Goal: Transaction & Acquisition: Subscribe to service/newsletter

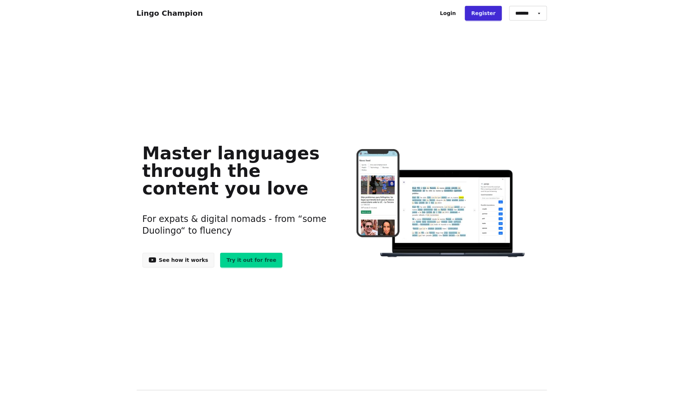
click at [480, 16] on link "Register" at bounding box center [483, 13] width 37 height 15
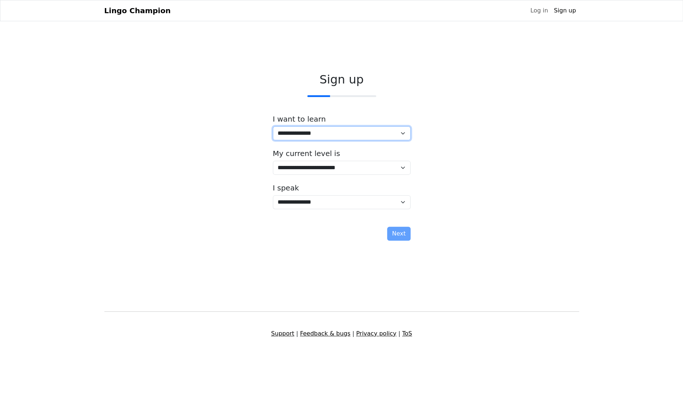
click at [273, 126] on select "**********" at bounding box center [342, 133] width 138 height 14
click at [474, 208] on div "**********" at bounding box center [341, 158] width 474 height 183
